Goal: Find specific page/section: Find specific page/section

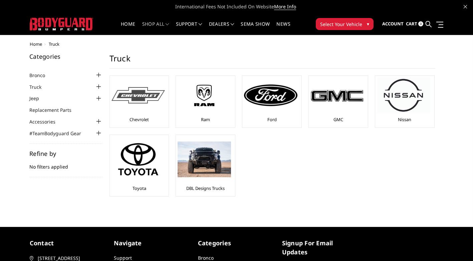
click at [136, 103] on img at bounding box center [137, 95] width 53 height 16
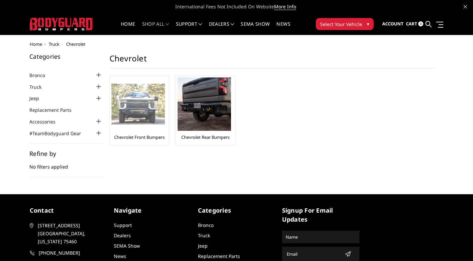
click at [136, 96] on img at bounding box center [137, 104] width 53 height 41
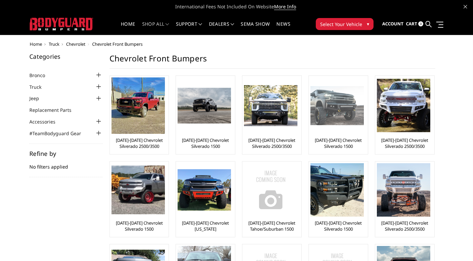
click at [324, 124] on img at bounding box center [336, 105] width 53 height 39
